Goal: Task Accomplishment & Management: Use online tool/utility

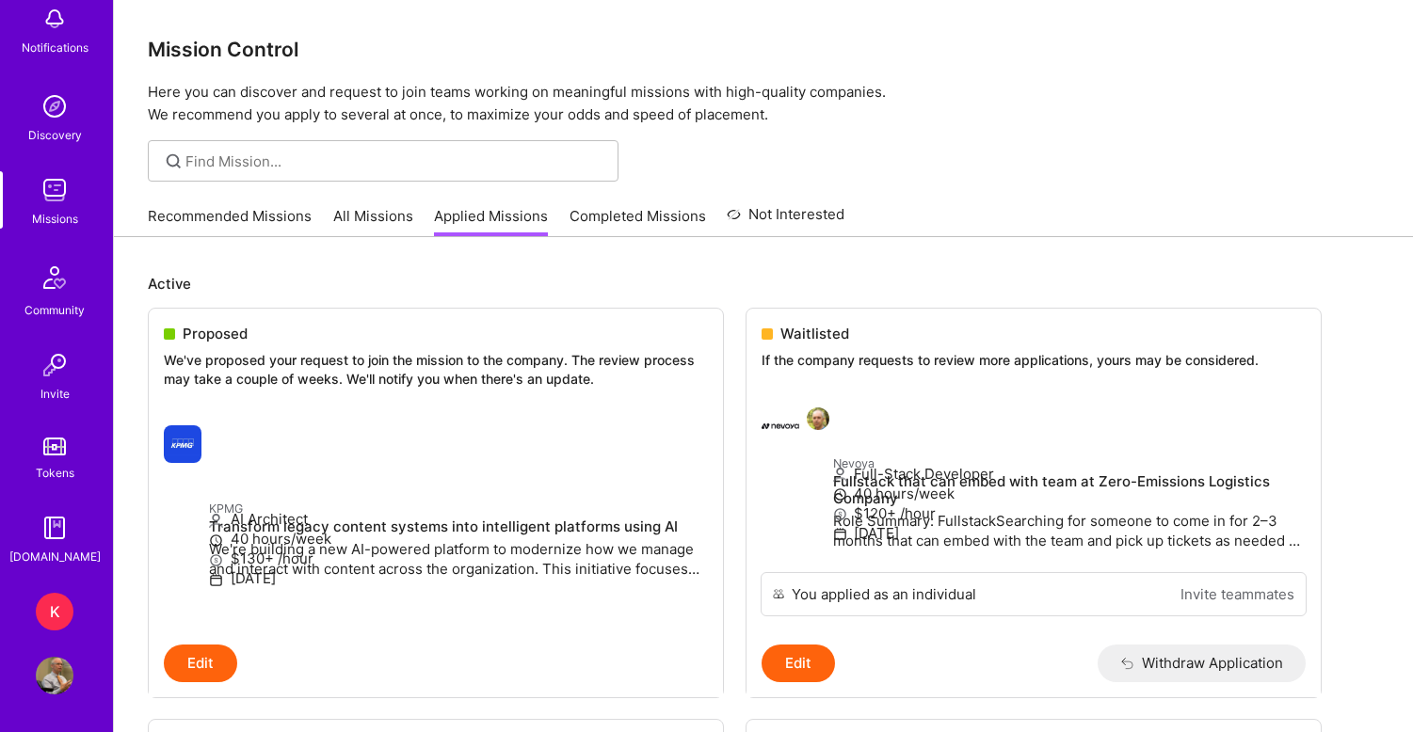
scroll to position [109, 0]
click at [57, 616] on div "K" at bounding box center [55, 612] width 38 height 38
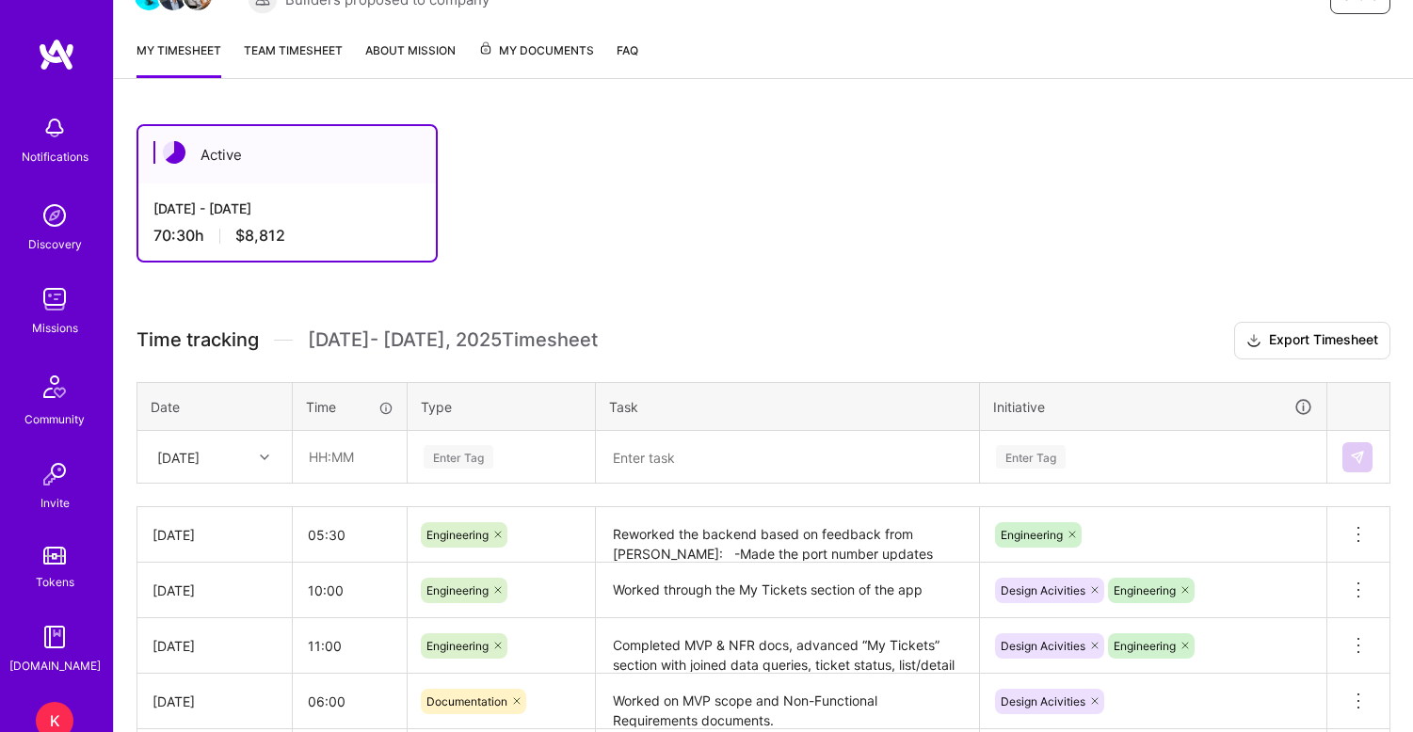
scroll to position [195, 0]
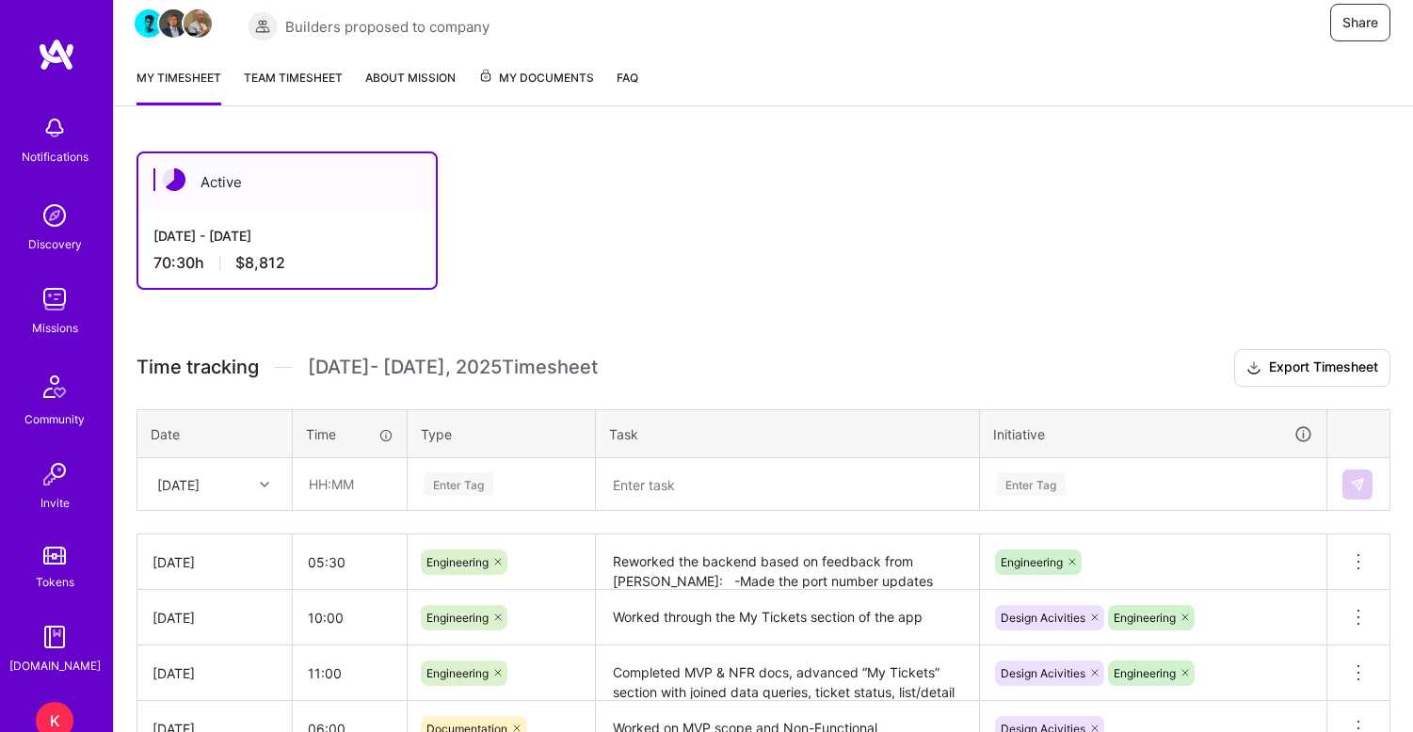
click at [318, 73] on link "Team timesheet" at bounding box center [293, 87] width 99 height 38
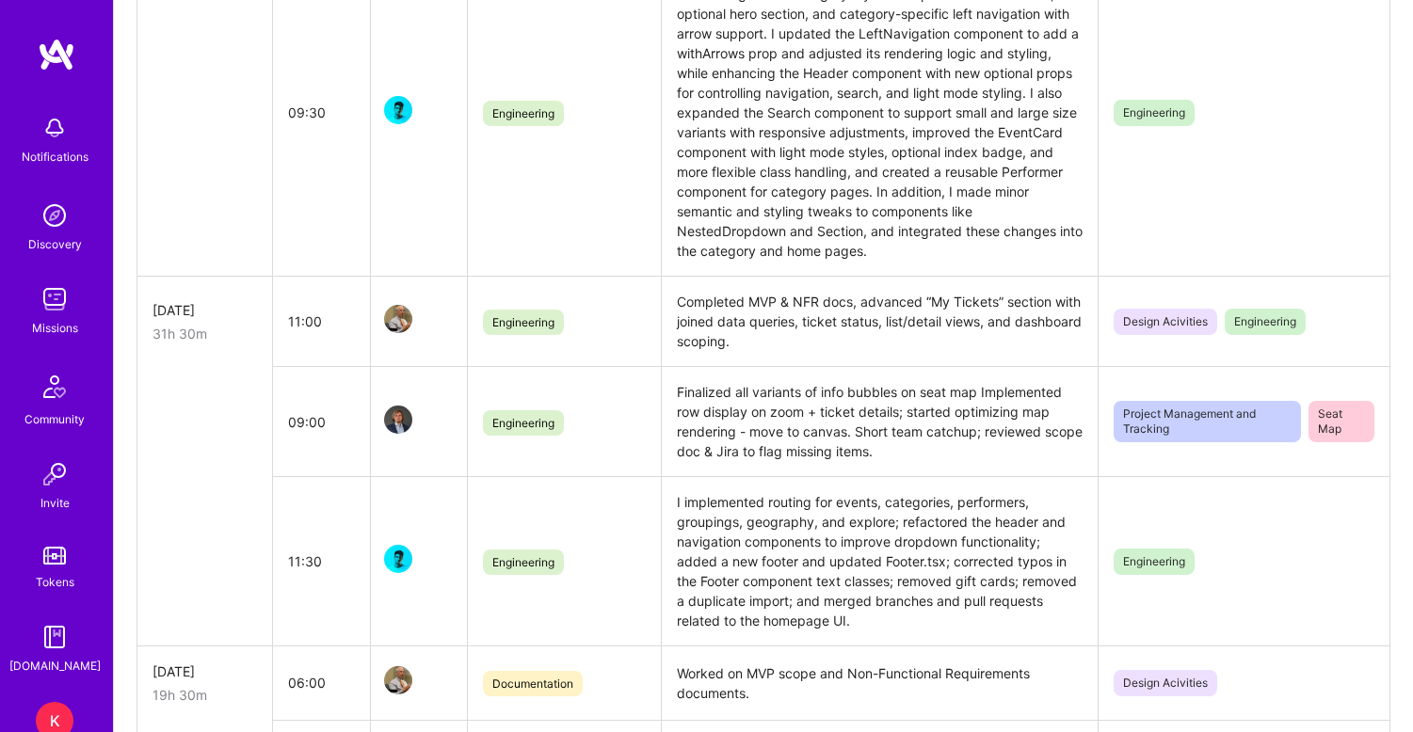
scroll to position [1183, 0]
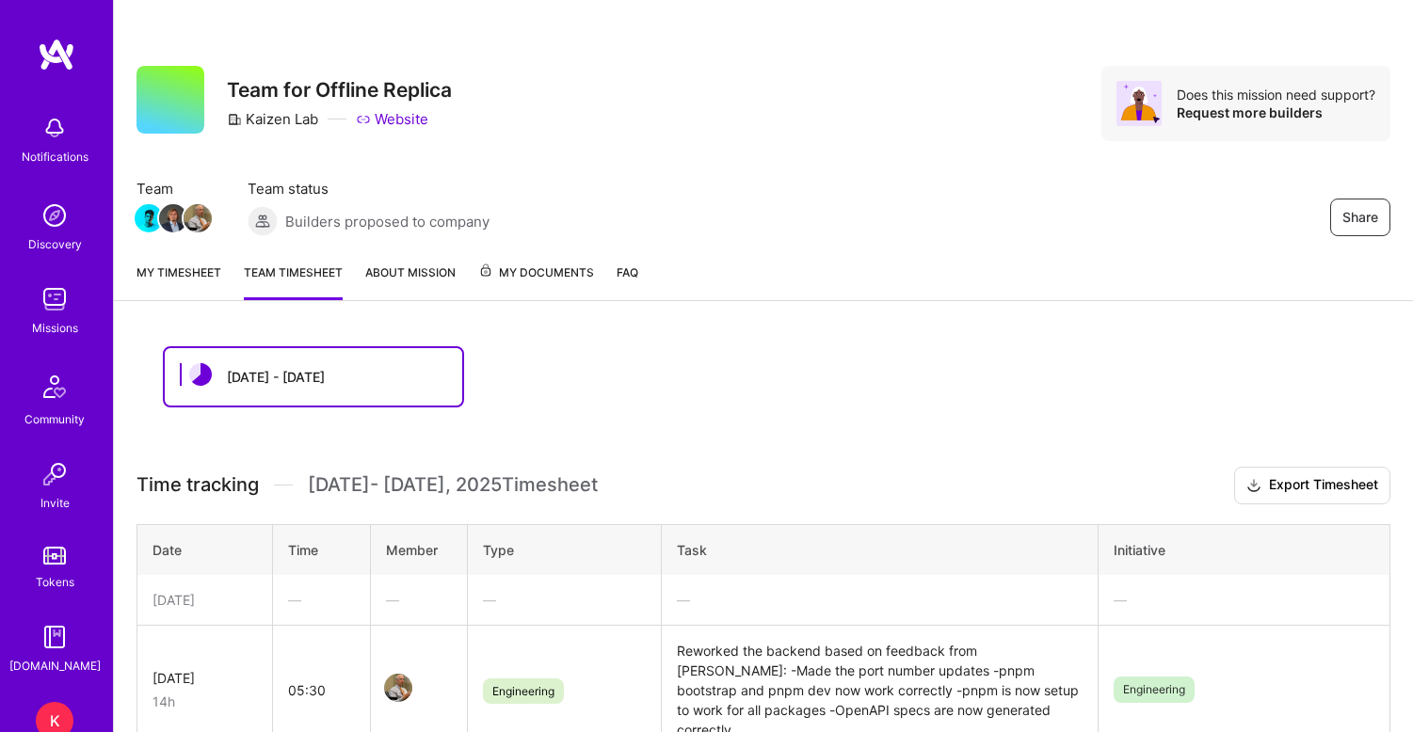
click at [161, 280] on link "My timesheet" at bounding box center [178, 282] width 85 height 38
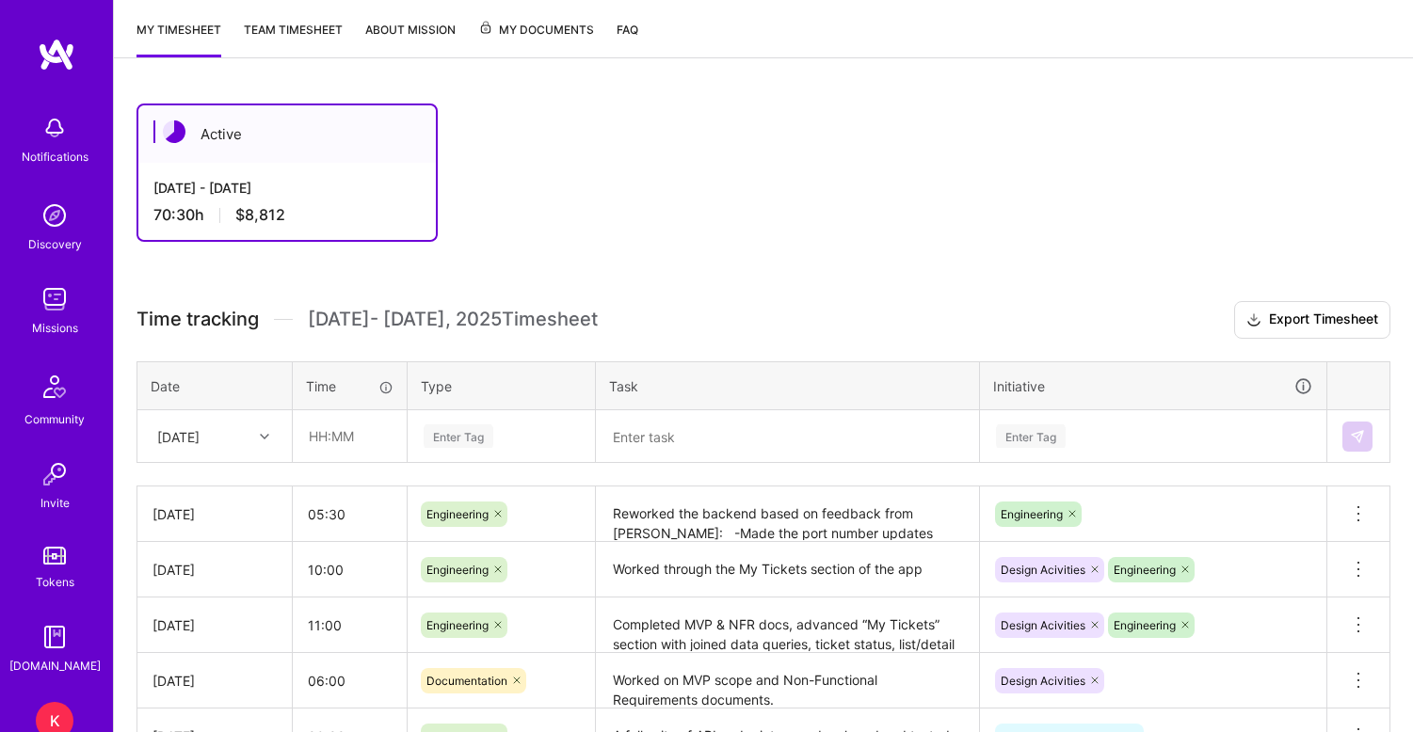
scroll to position [244, 0]
click at [323, 438] on input "text" at bounding box center [350, 435] width 112 height 50
type input "07:00"
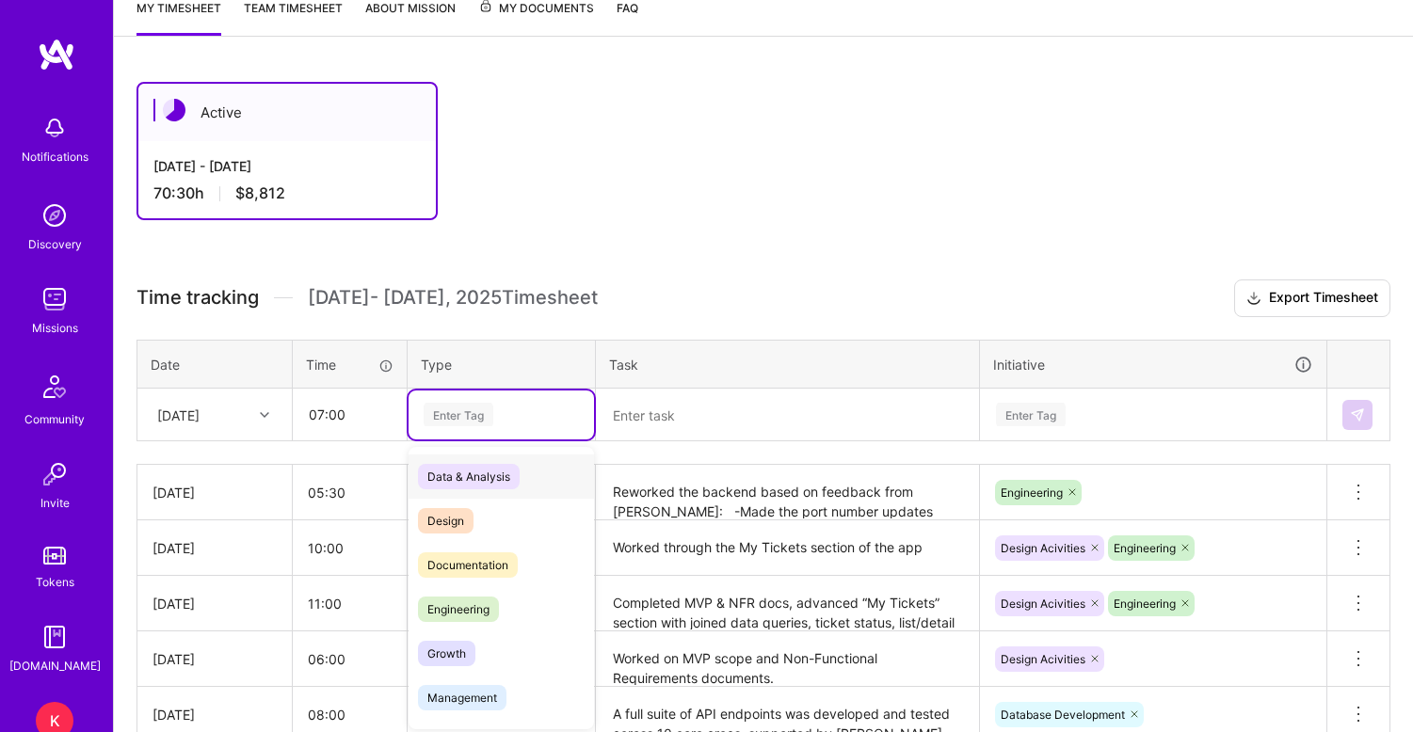
scroll to position [268, 0]
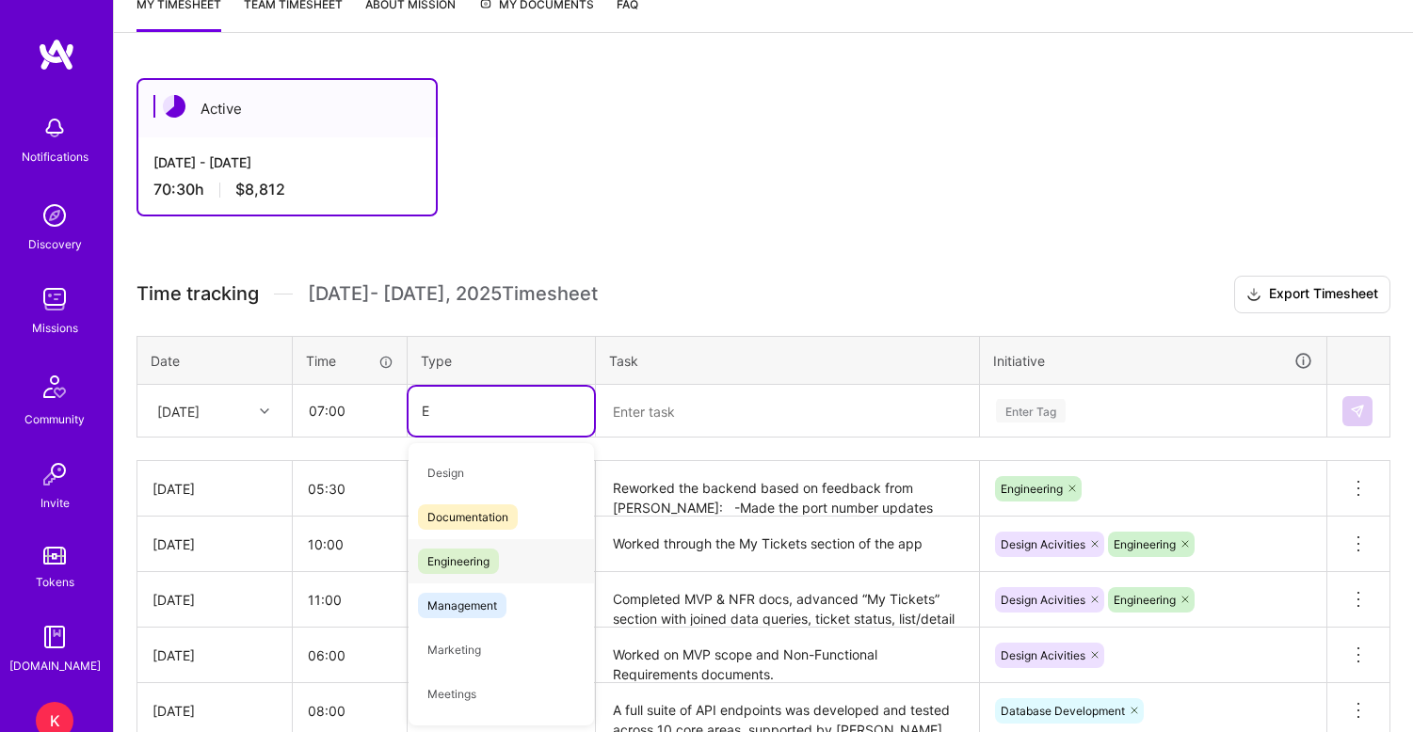
type input "En"
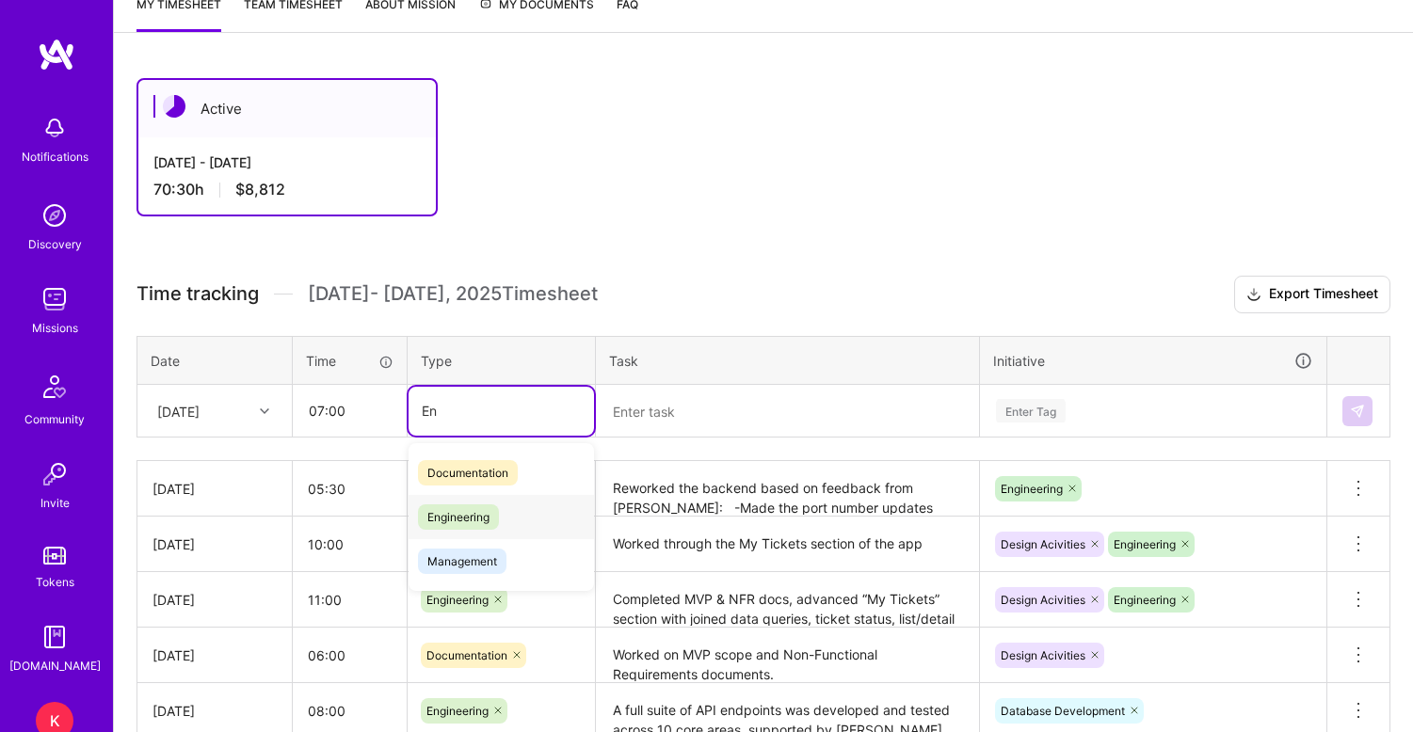
click at [479, 526] on span "Engineering" at bounding box center [458, 517] width 81 height 25
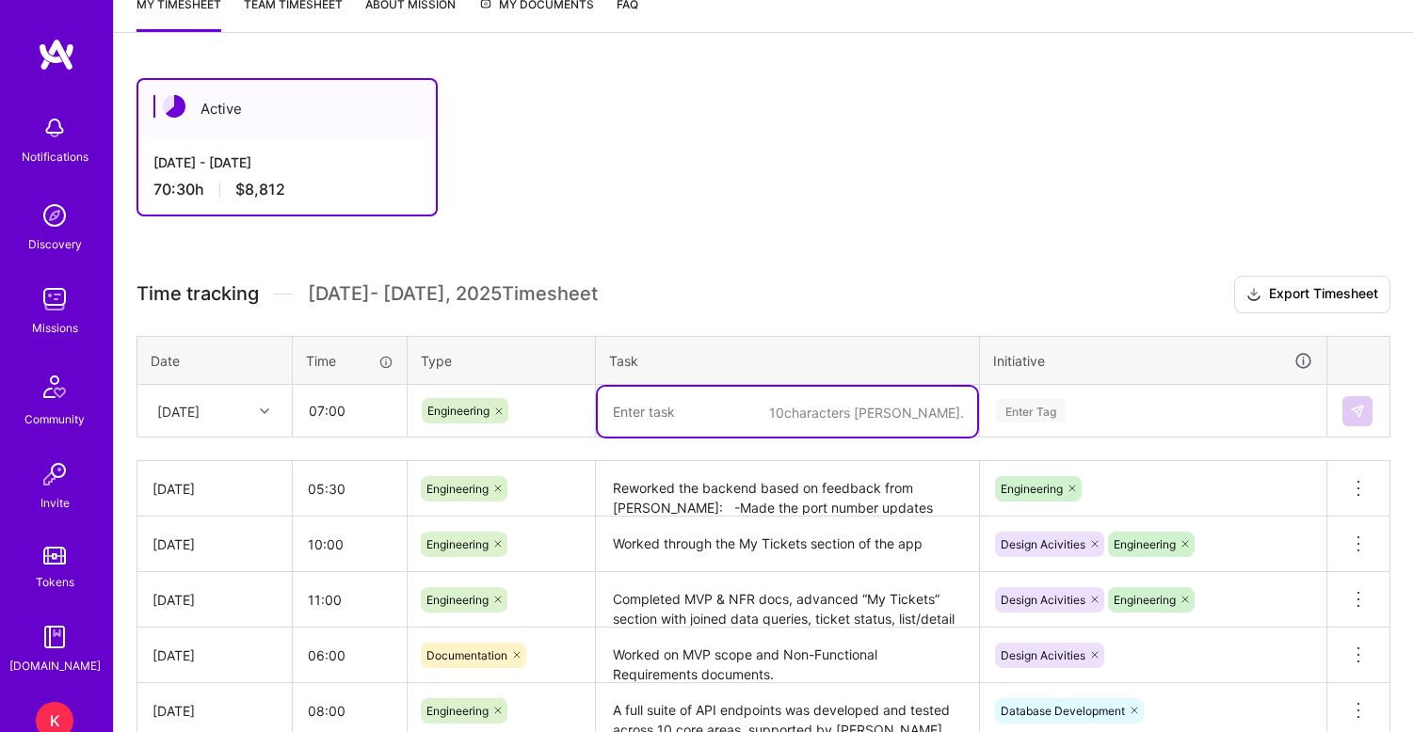
click at [709, 417] on textarea at bounding box center [787, 412] width 379 height 50
paste textarea "* UI/UX Initiation * Began designing the My Tickets section within the frontend…"
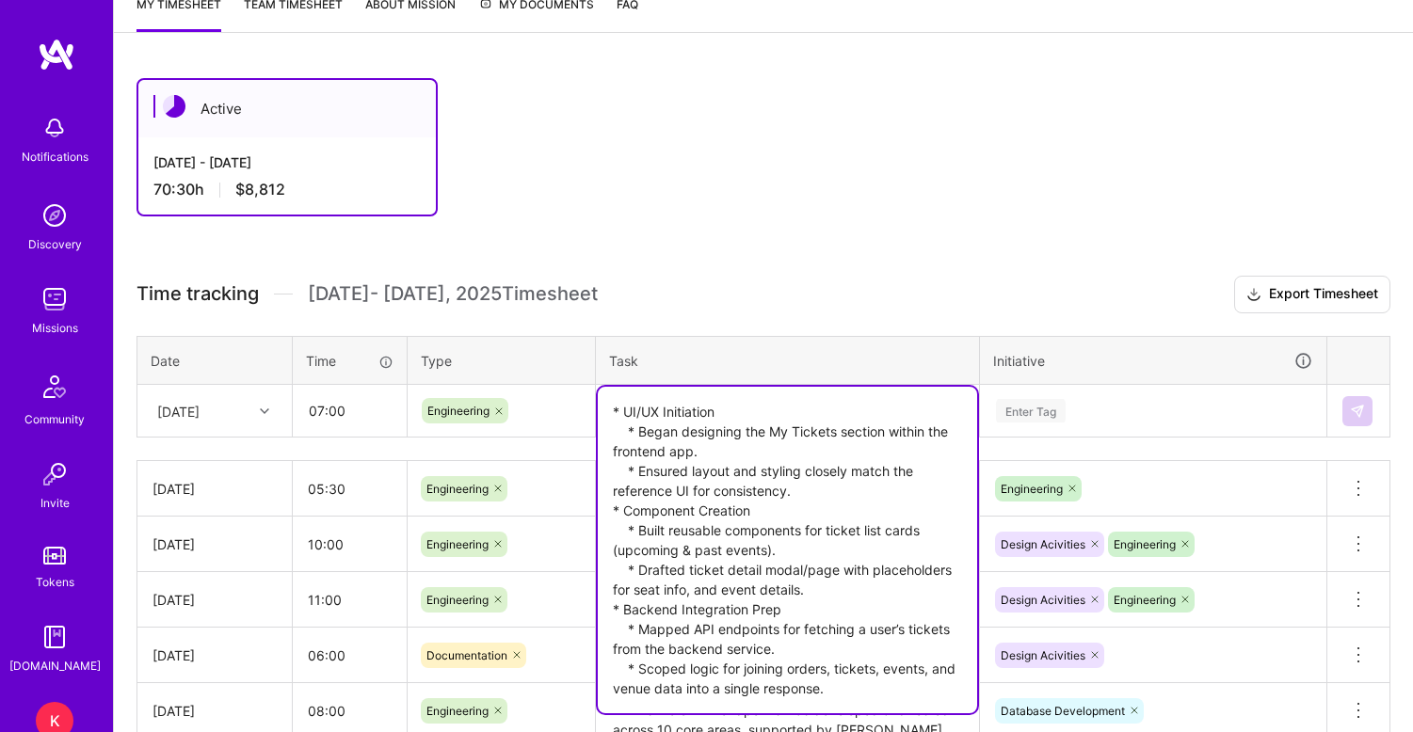
click at [623, 414] on textarea "* UI/UX Initiation * Began designing the My Tickets section within the frontend…" at bounding box center [787, 550] width 379 height 327
click at [637, 434] on textarea "UI/UX Initiation * Began designing the My Tickets section within the frontend a…" at bounding box center [787, 550] width 379 height 327
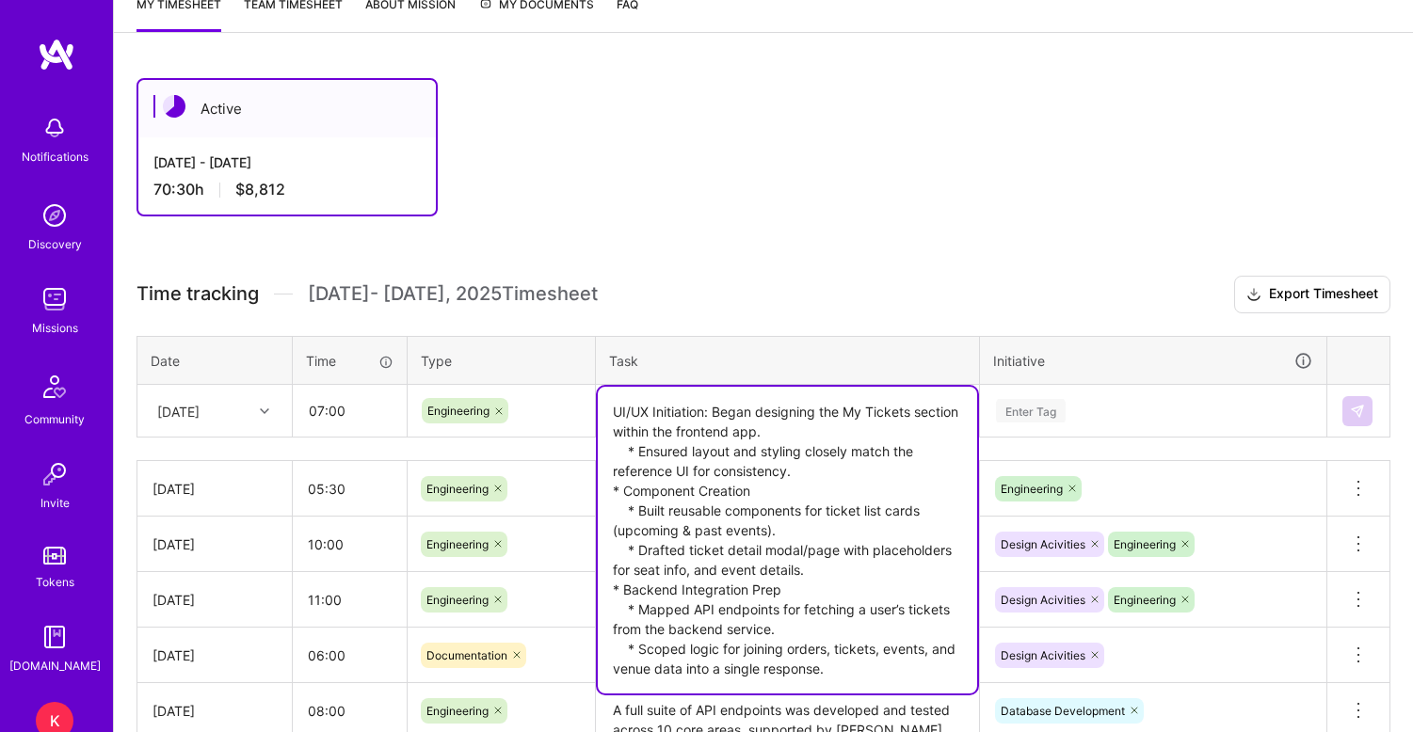
click at [636, 454] on textarea "UI/UX Initiation: Began designing the My Tickets section within the frontend ap…" at bounding box center [787, 540] width 379 height 307
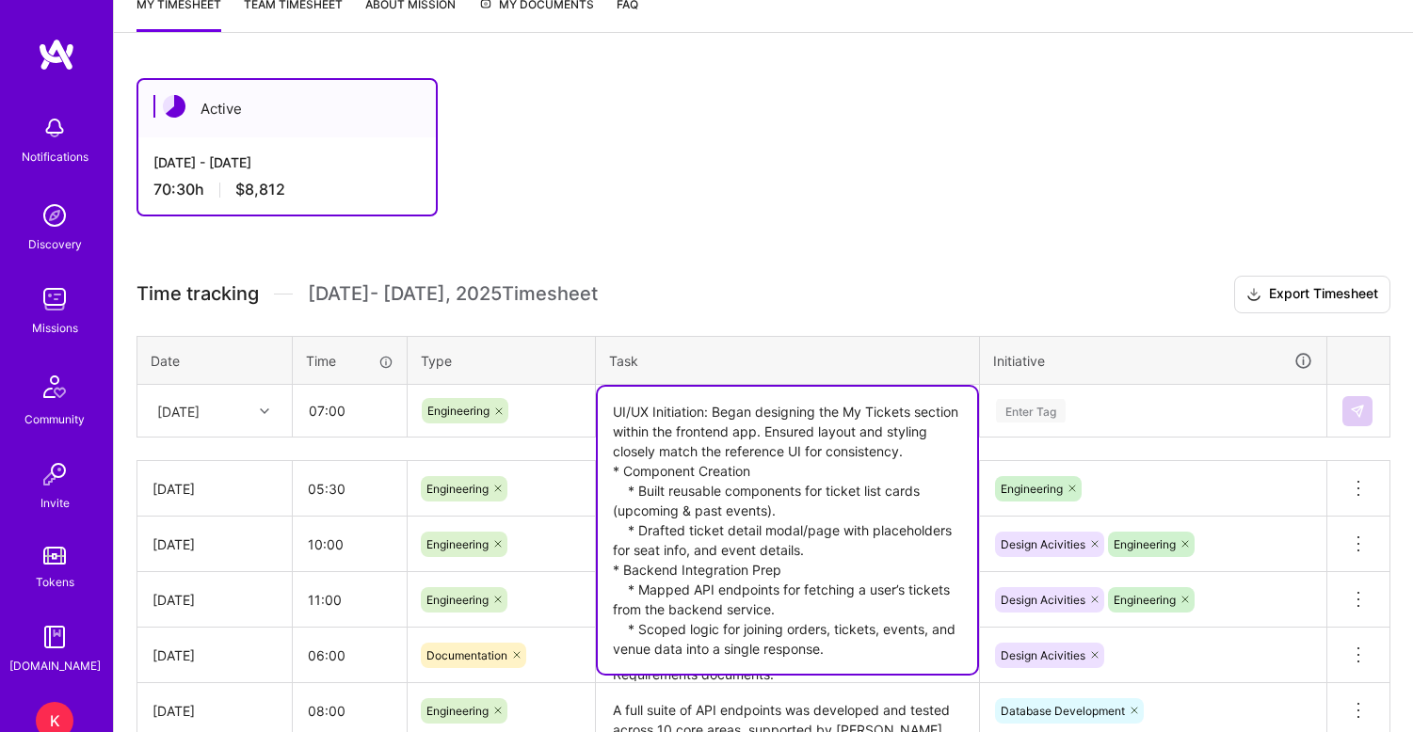
click at [611, 414] on textarea "UI/UX Initiation: Began designing the My Tickets section within the frontend ap…" at bounding box center [787, 530] width 379 height 287
click at [621, 473] on textarea "- UI/UX Initiation: Began designing the My Tickets section within the frontend …" at bounding box center [787, 530] width 379 height 287
click at [635, 489] on textarea "- UI/UX Initiation: Began designing the My Tickets section within the frontend …" at bounding box center [787, 530] width 379 height 287
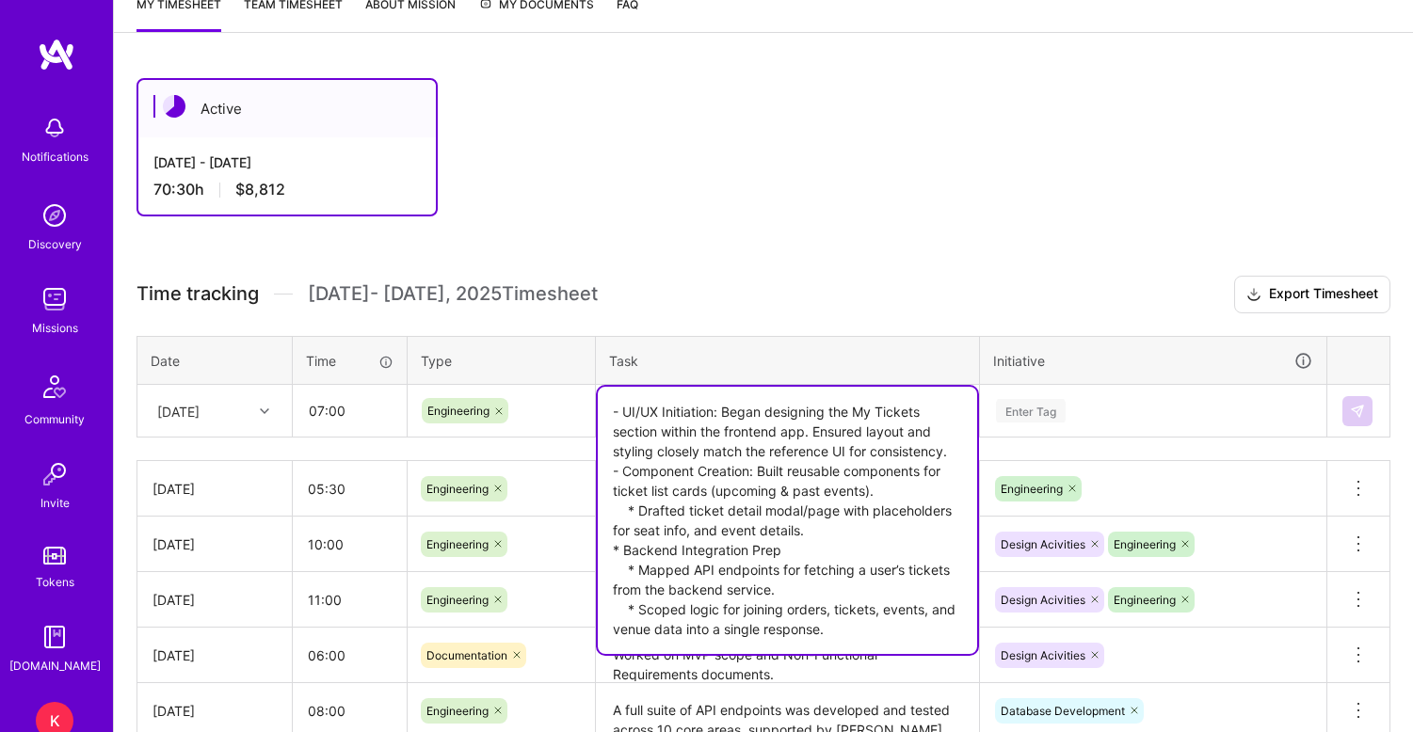
click at [640, 510] on textarea "- UI/UX Initiation: Began designing the My Tickets section within the frontend …" at bounding box center [787, 520] width 379 height 267
drag, startPoint x: 613, startPoint y: 548, endPoint x: 948, endPoint y: 569, distance: 335.8
click at [948, 569] on textarea "- UI/UX Initiation: Began designing the My Tickets section within the frontend …" at bounding box center [787, 520] width 379 height 267
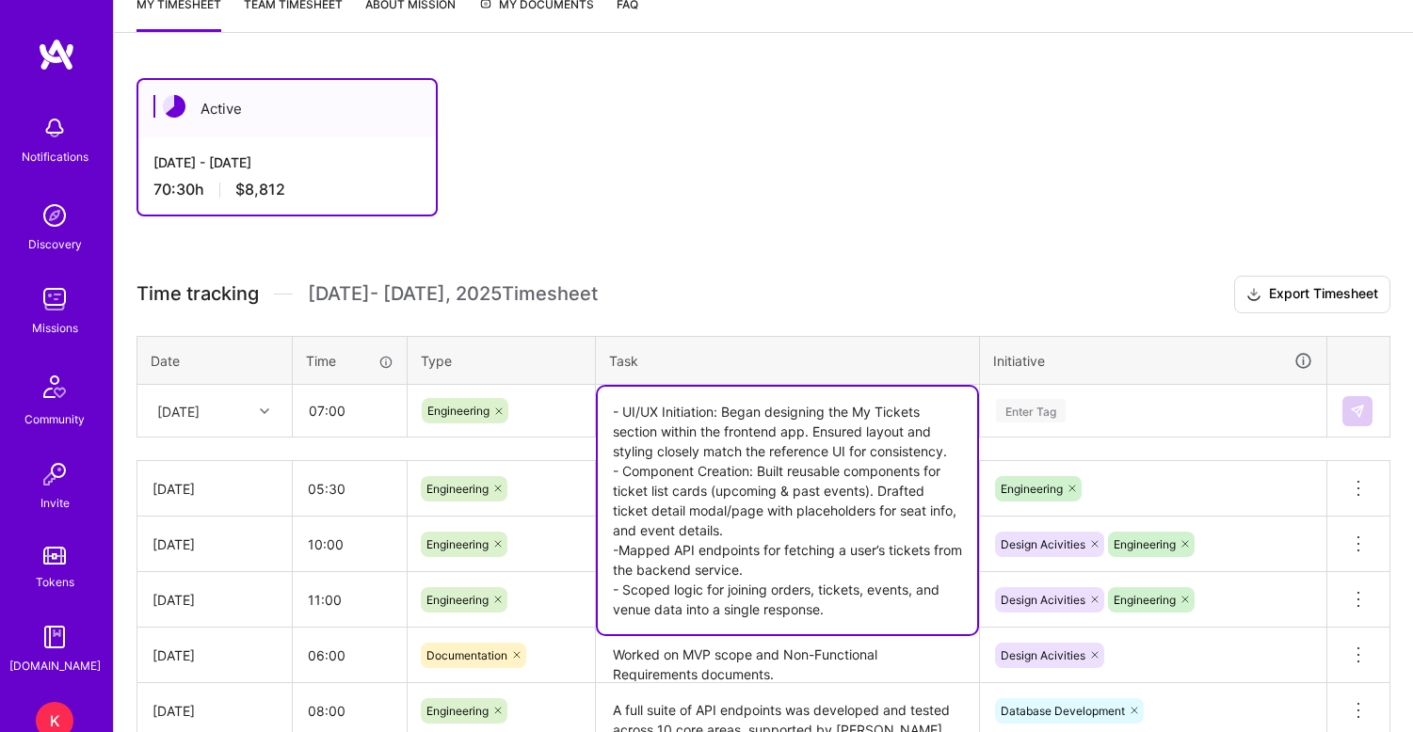
type textarea "- UI/UX Initiation: Began designing the My Tickets section within the frontend …"
click at [894, 231] on div "Active [DATE] - [DATE] 70:30 h $8,812 Time tracking [DATE] - [DATE] Timesheet E…" at bounding box center [763, 552] width 1299 height 993
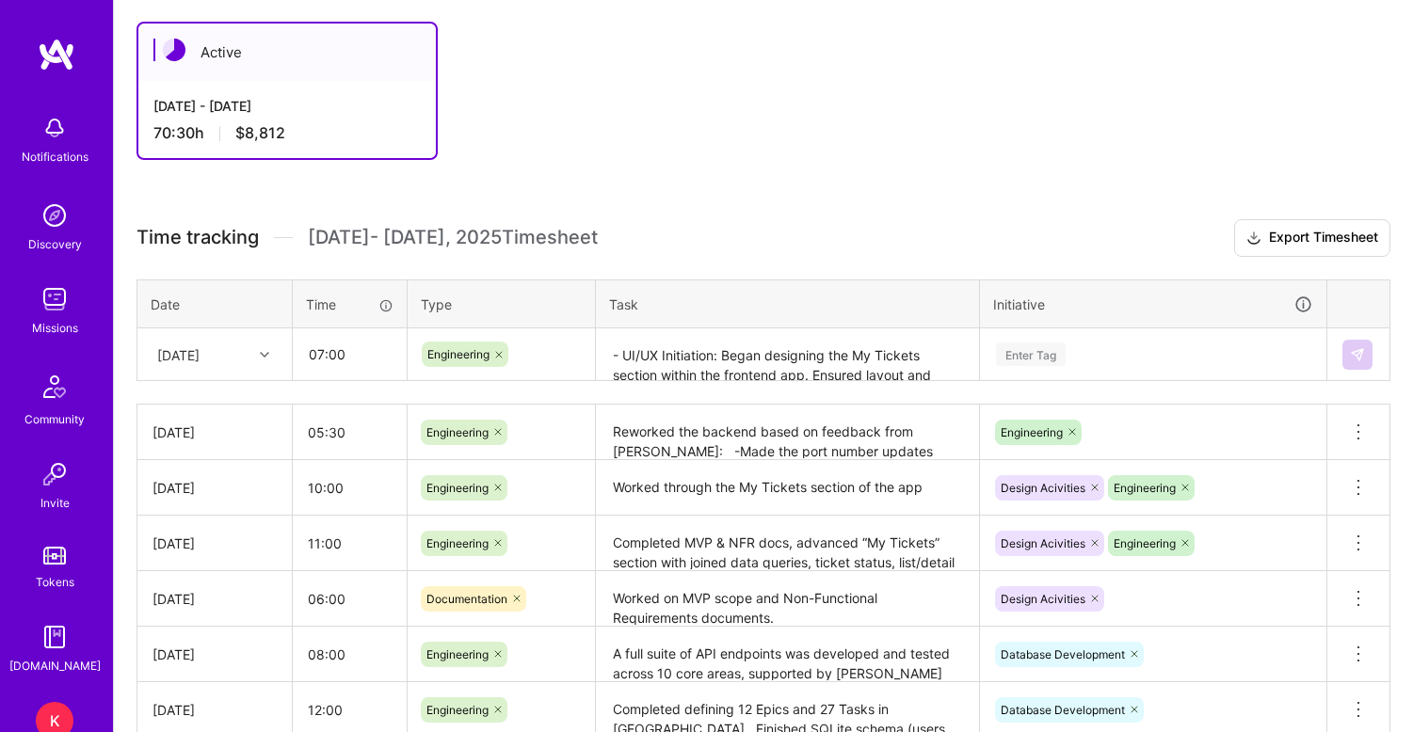
click at [1032, 379] on div "Enter Tag" at bounding box center [1153, 354] width 345 height 49
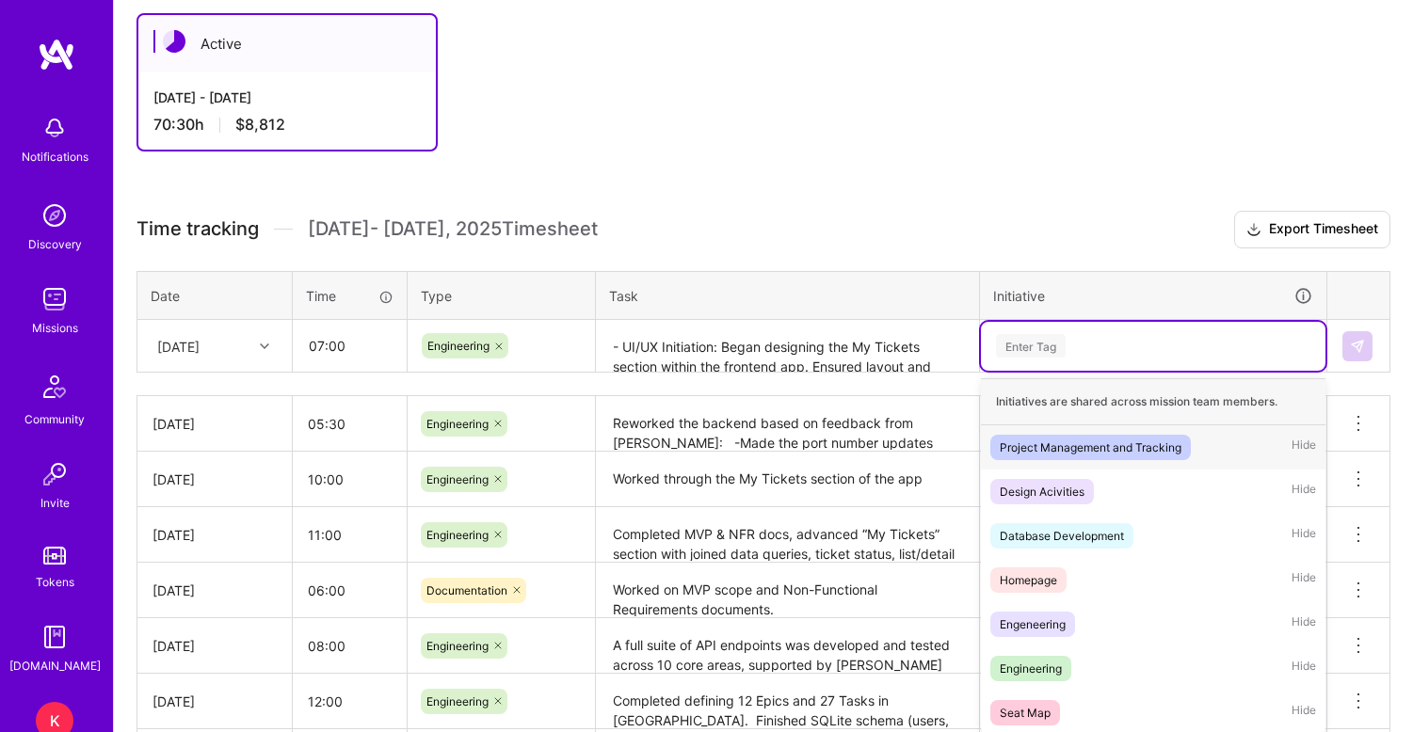
scroll to position [343, 0]
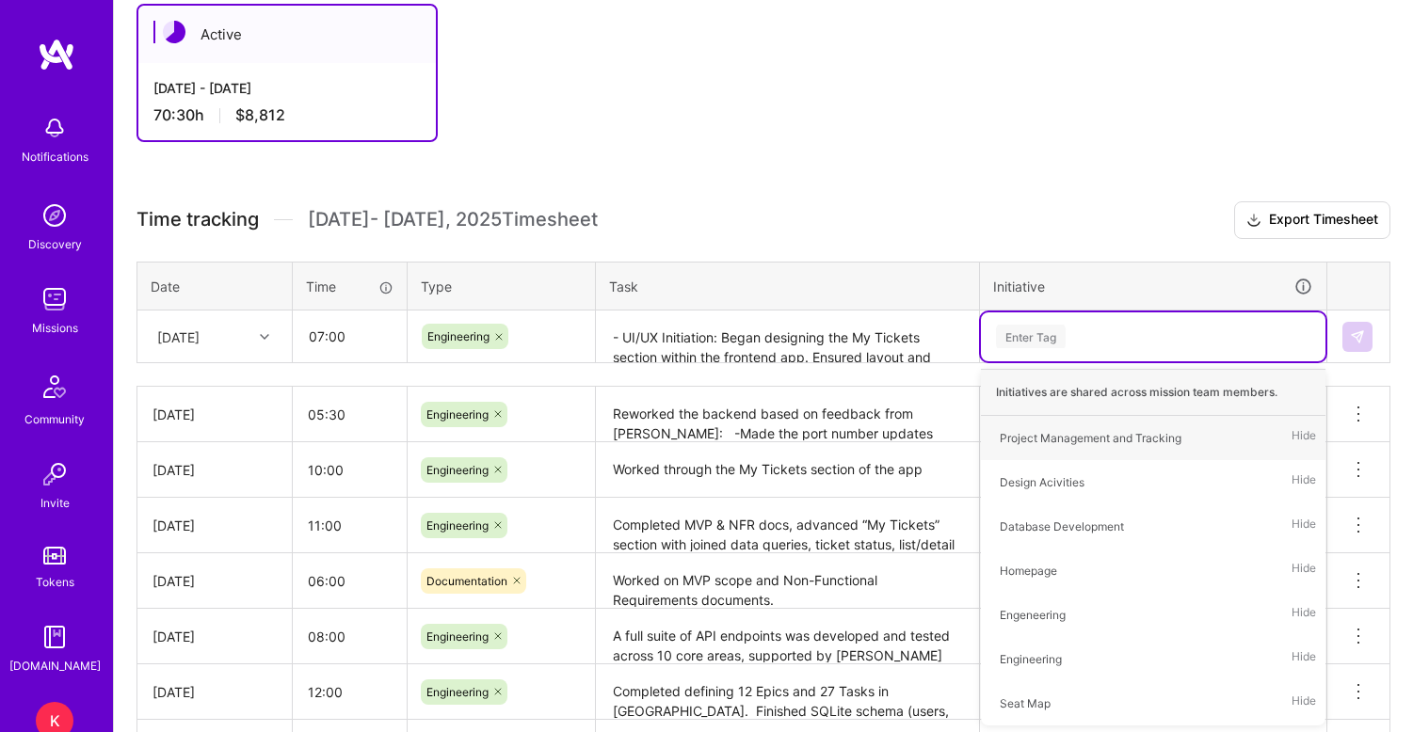
type input "E"
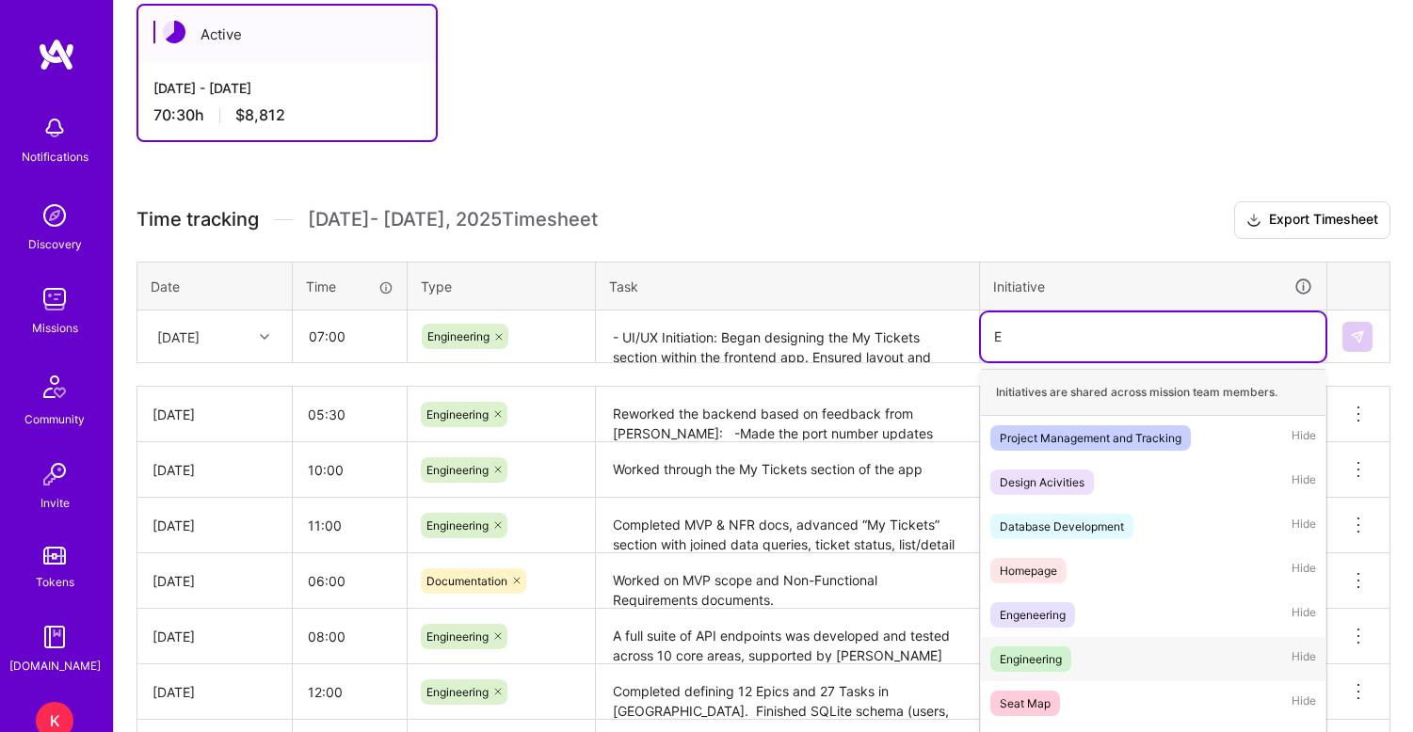
click at [1037, 658] on div "Engineering" at bounding box center [1031, 659] width 62 height 20
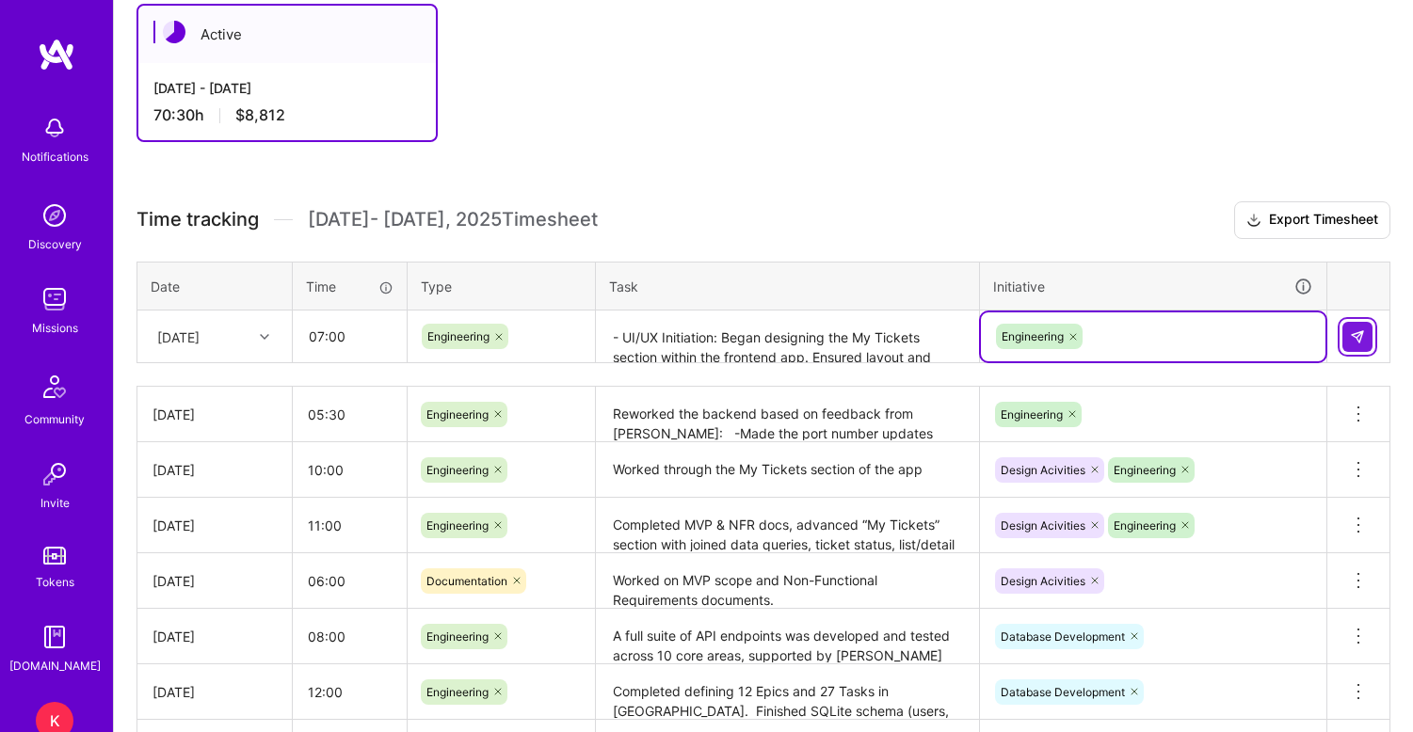
click at [1356, 342] on img at bounding box center [1357, 336] width 15 height 15
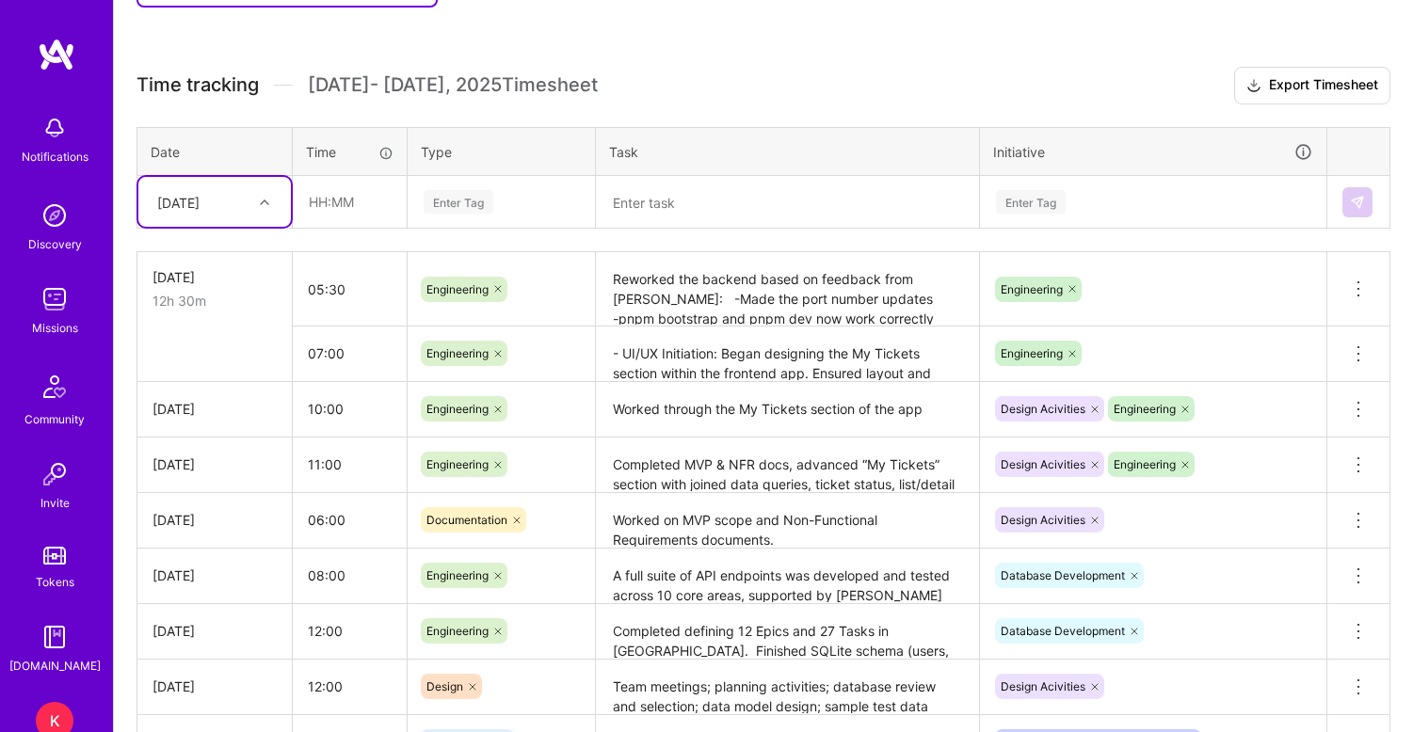
scroll to position [478, 0]
click at [719, 59] on div "Active [DATE] - [DATE] 77:30 h $9,687 Time tracking [DATE] - [DATE] Timesheet E…" at bounding box center [763, 379] width 1299 height 1067
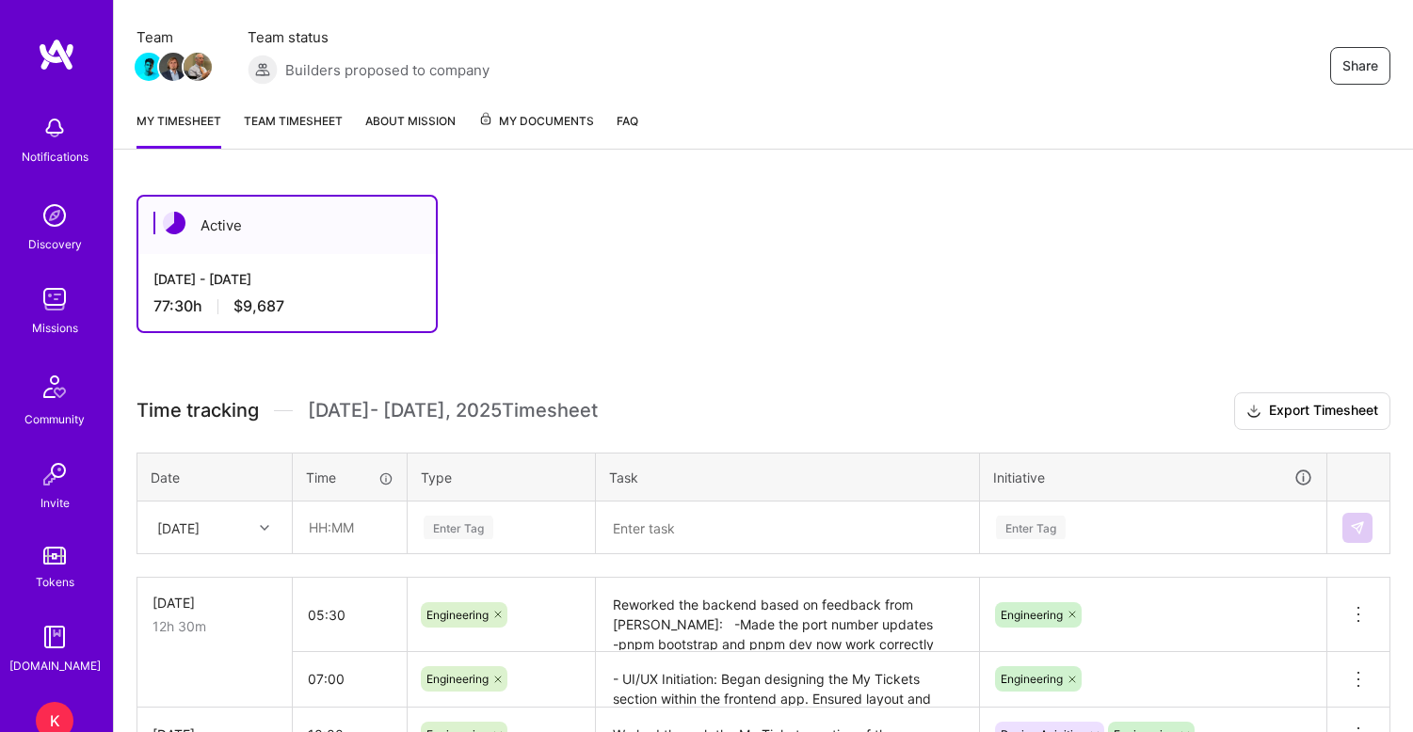
scroll to position [137, 0]
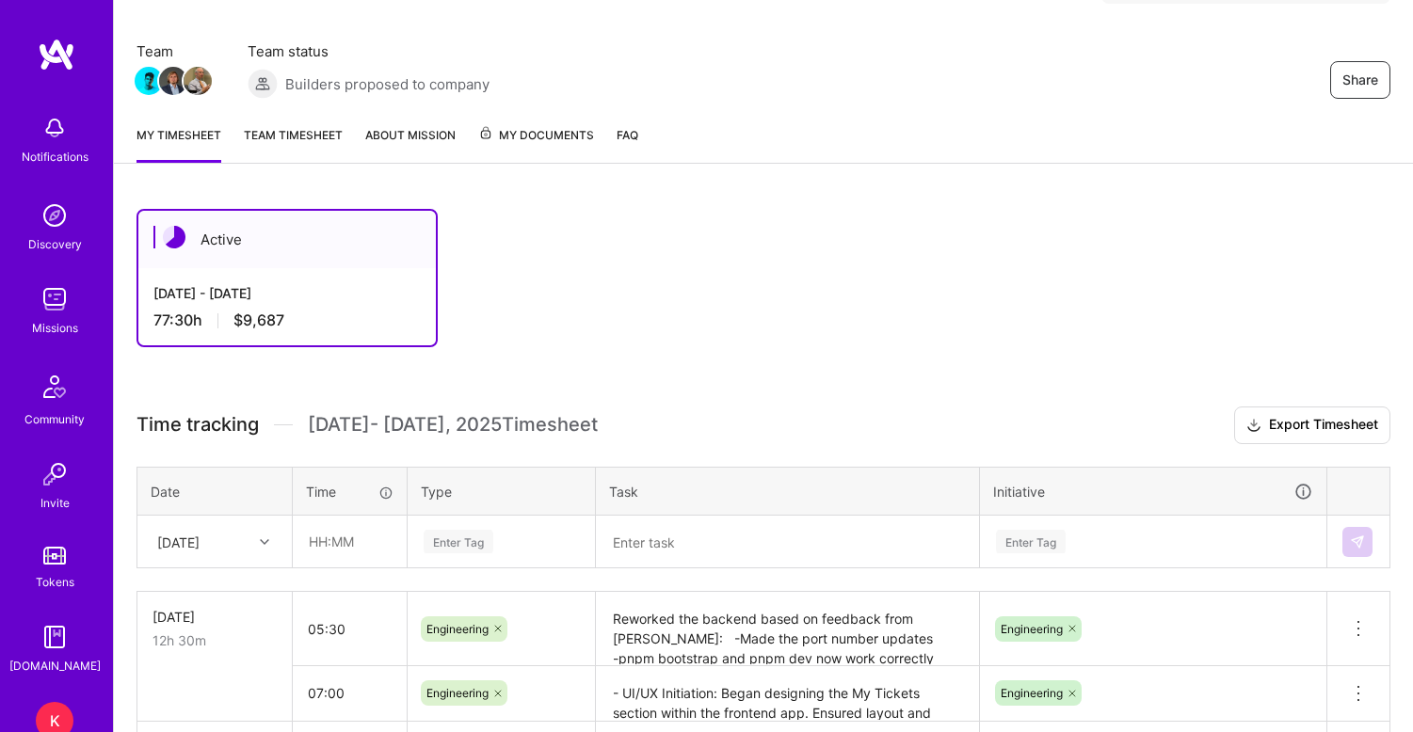
click at [309, 139] on link "Team timesheet" at bounding box center [293, 144] width 99 height 38
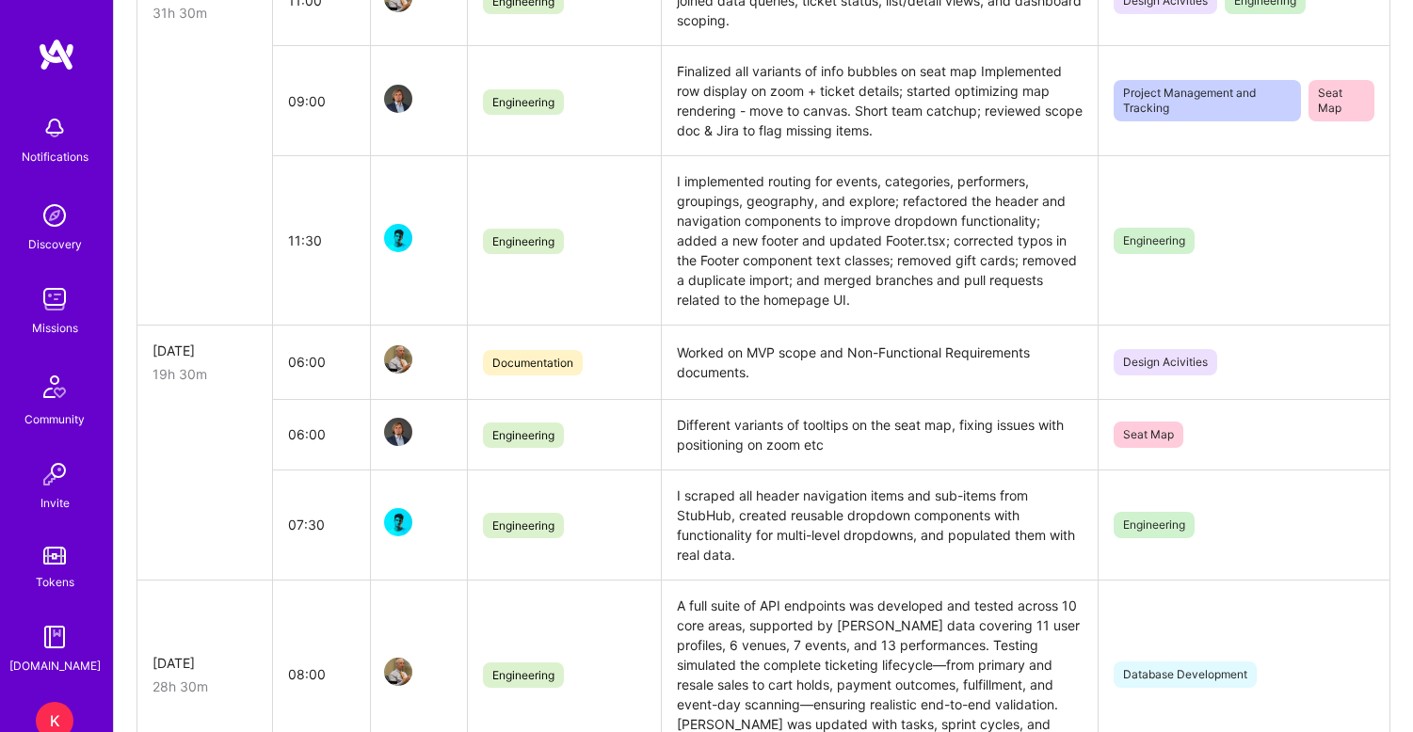
scroll to position [1726, 0]
